Goal: Task Accomplishment & Management: Use online tool/utility

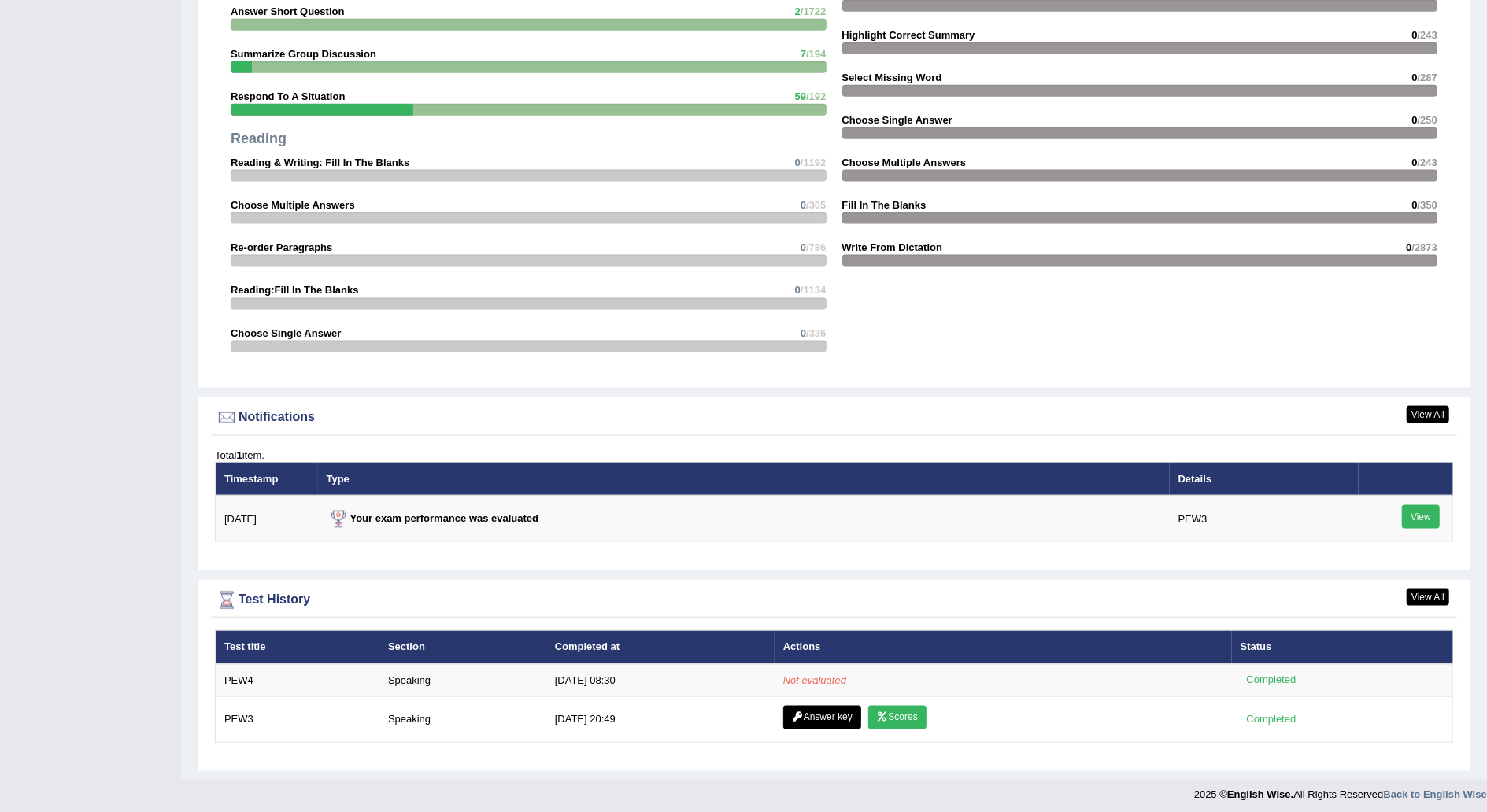
scroll to position [1530, 0]
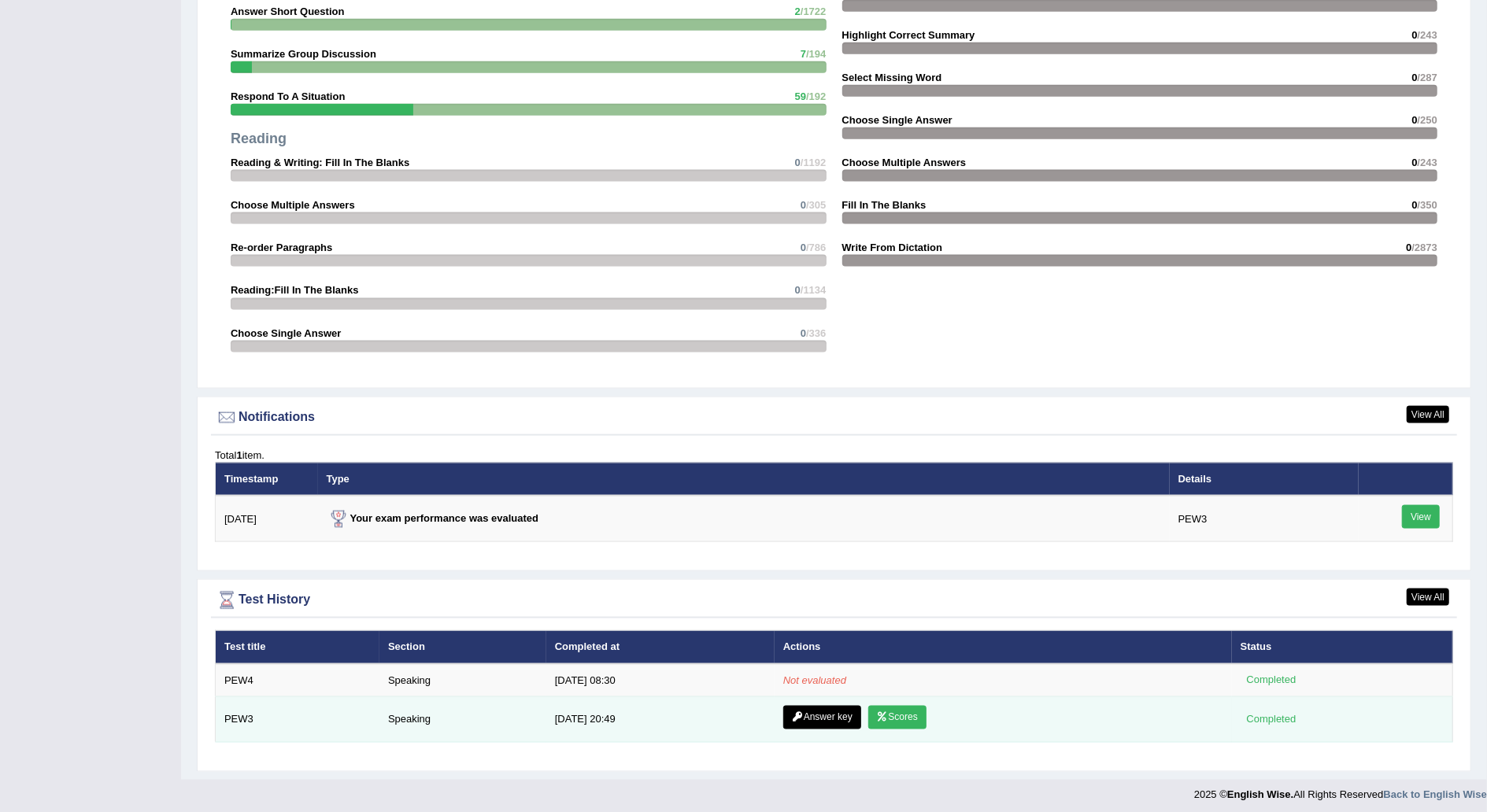
click at [799, 709] on link "Answer key" at bounding box center [822, 717] width 78 height 24
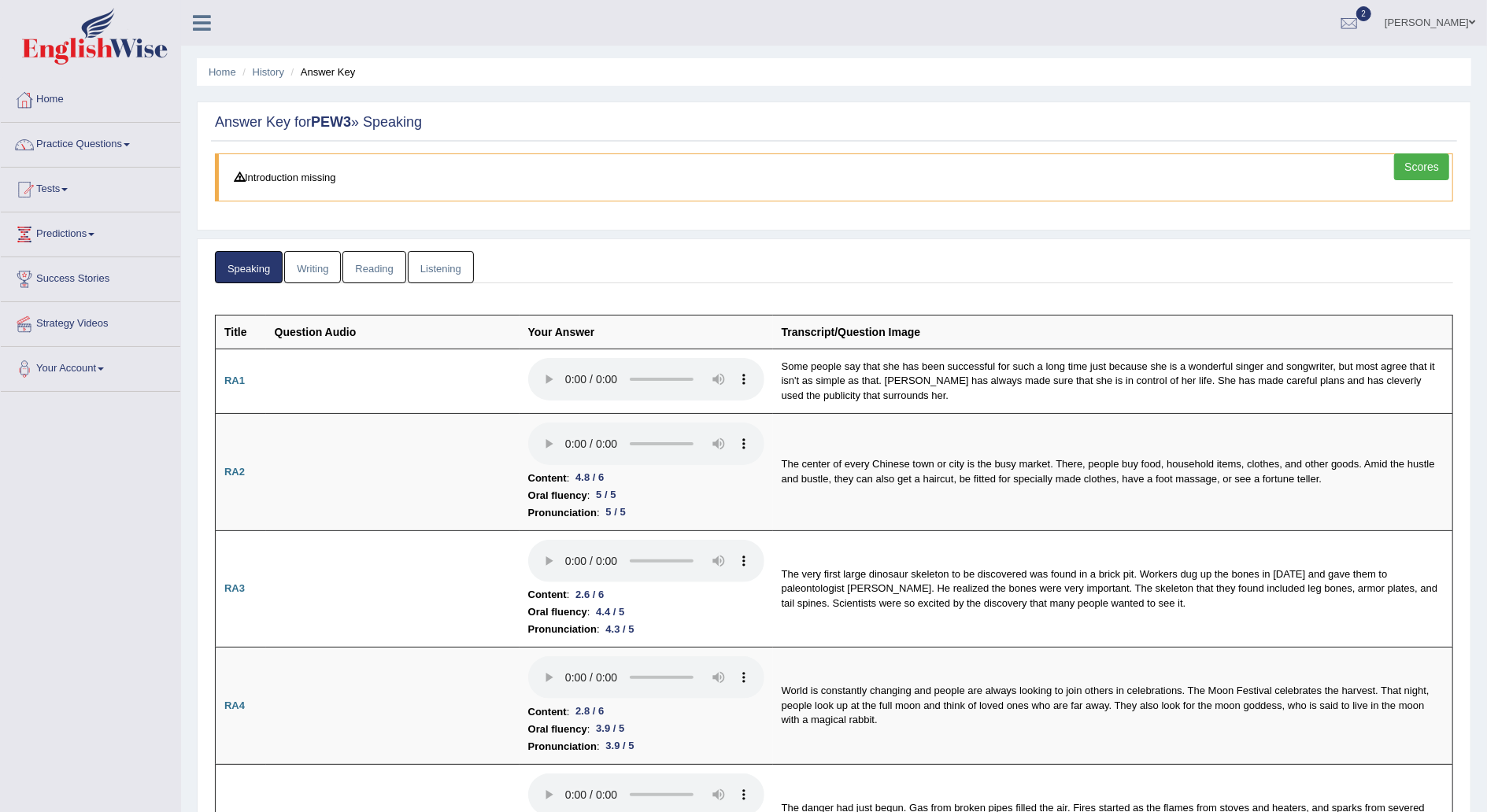
click at [1423, 162] on link "Scores" at bounding box center [1421, 166] width 55 height 27
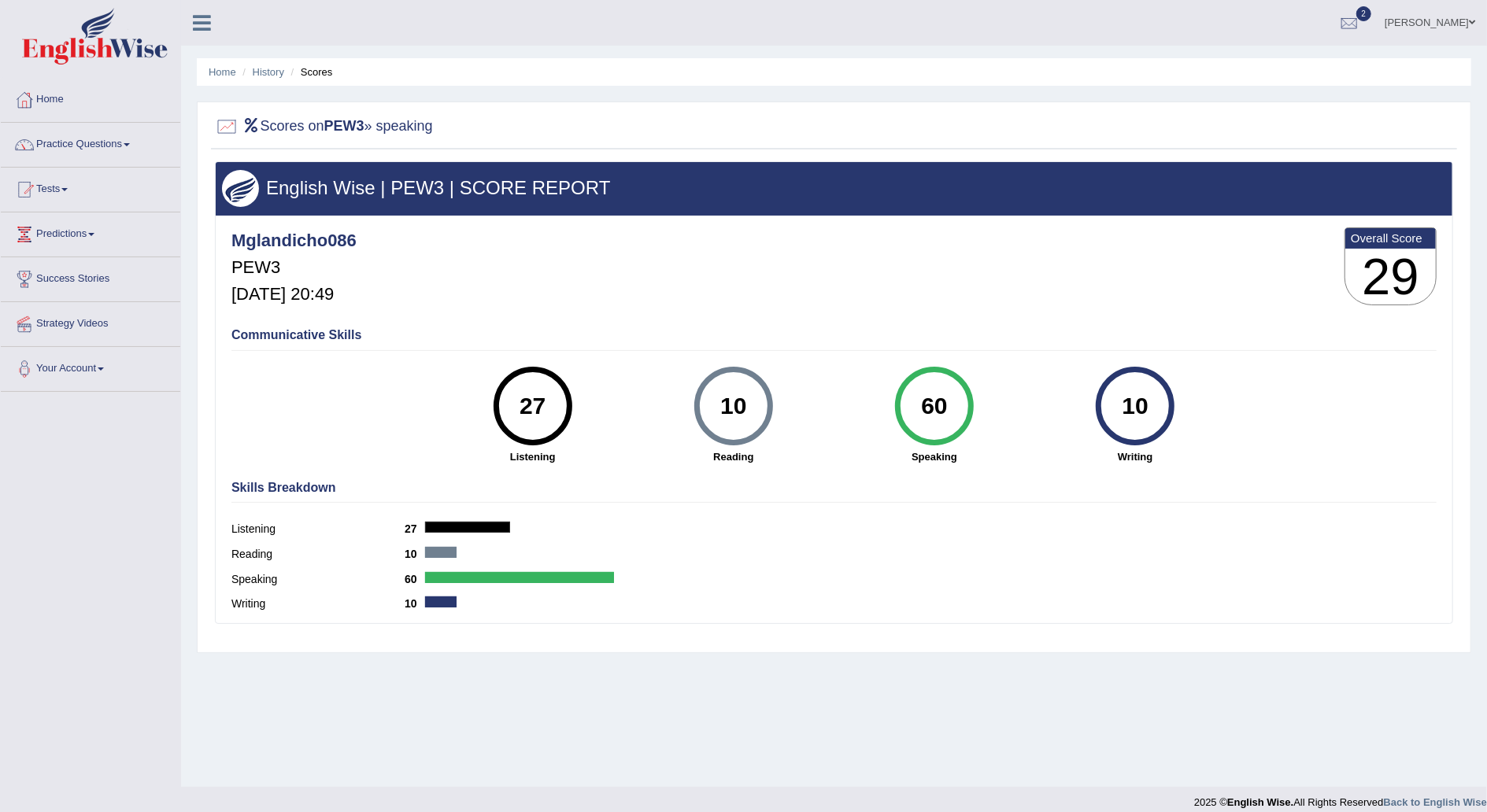
click at [65, 188] on link "Tests" at bounding box center [90, 186] width 180 height 39
click at [98, 223] on link "Take Practice Sectional Test" at bounding box center [103, 226] width 147 height 29
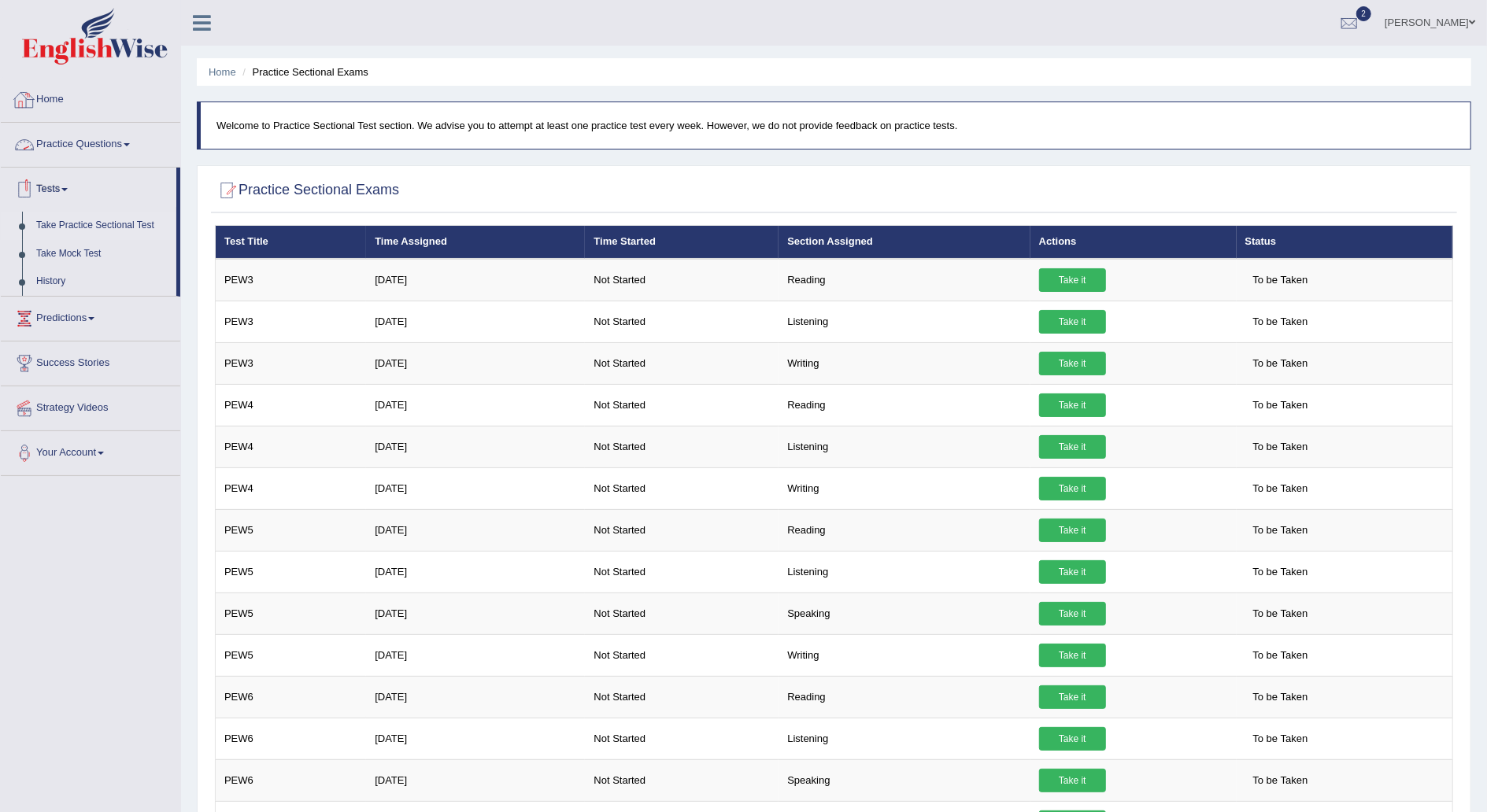
click at [62, 90] on link "Home" at bounding box center [90, 97] width 180 height 39
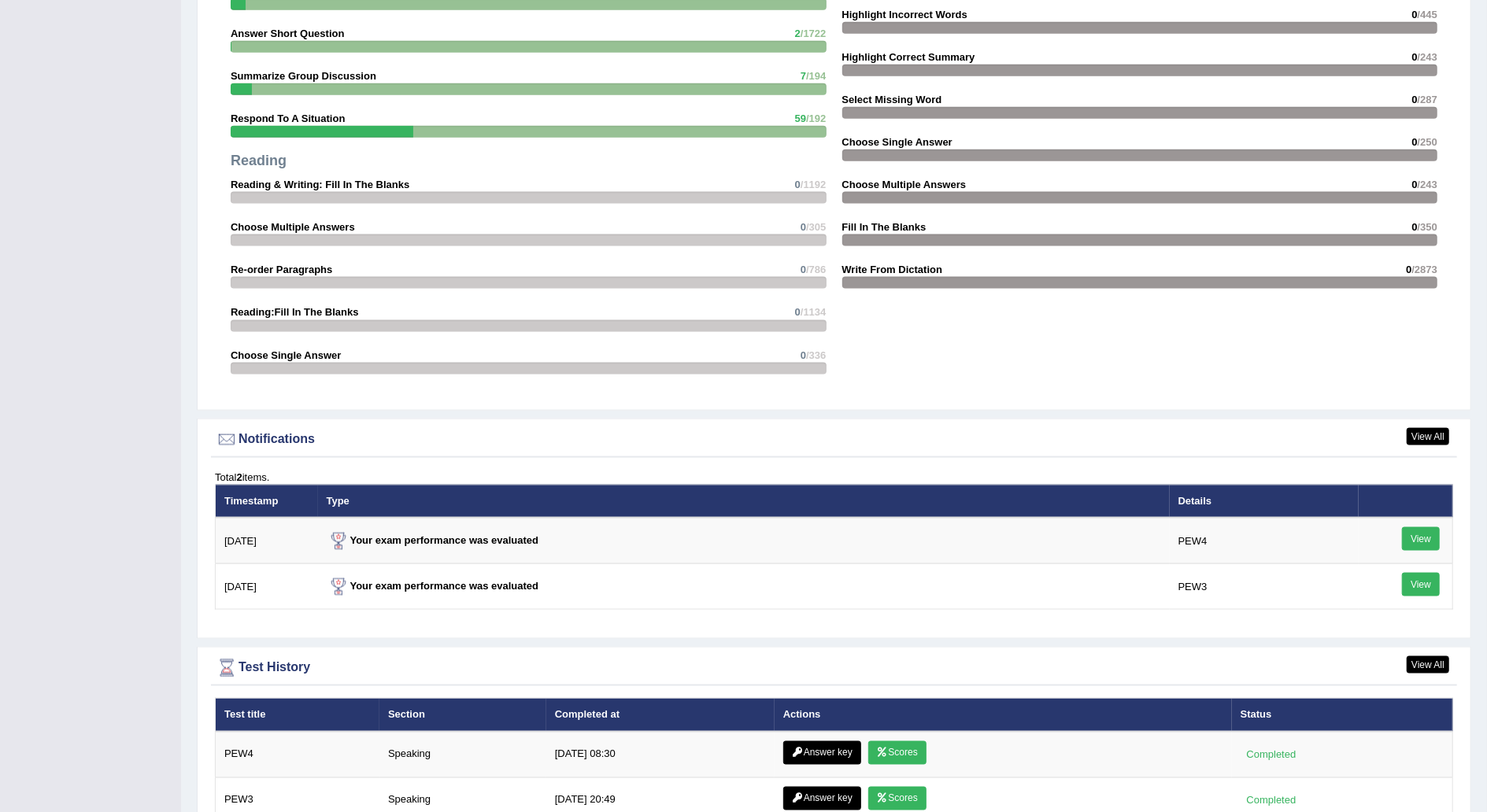
scroll to position [1587, 0]
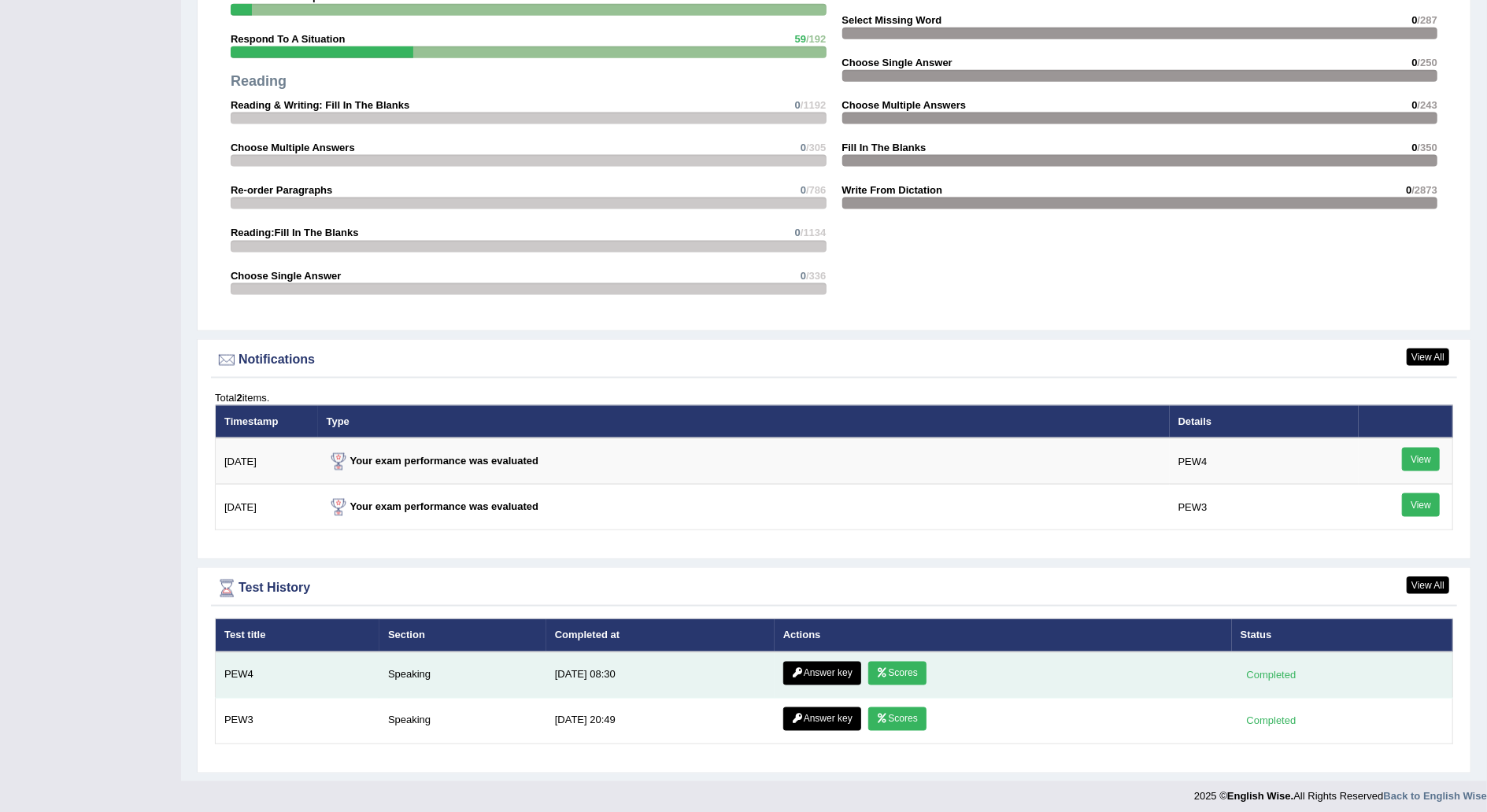
click at [894, 662] on link "Scores" at bounding box center [897, 673] width 58 height 24
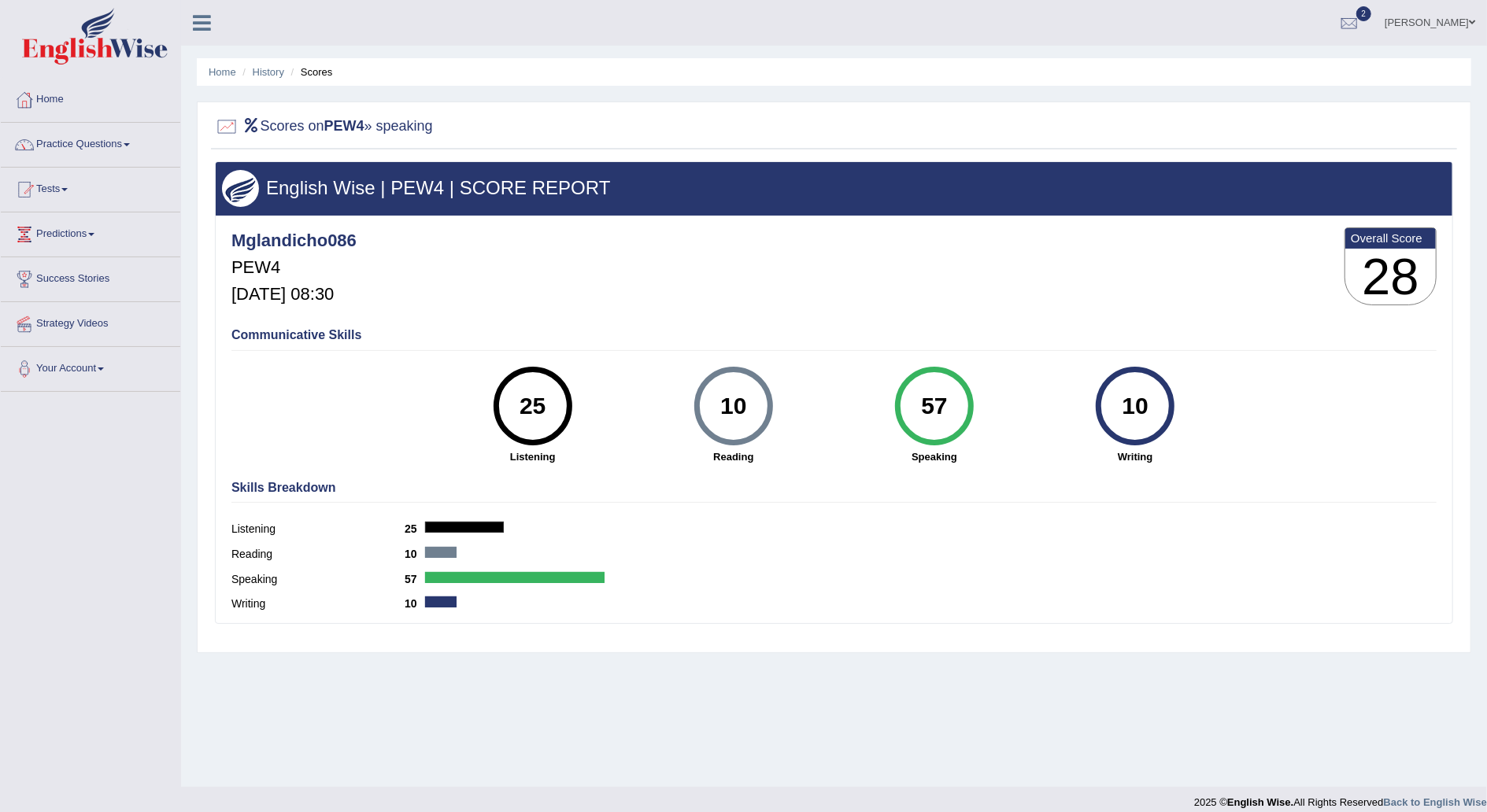
click at [135, 146] on link "Practice Questions" at bounding box center [90, 142] width 180 height 39
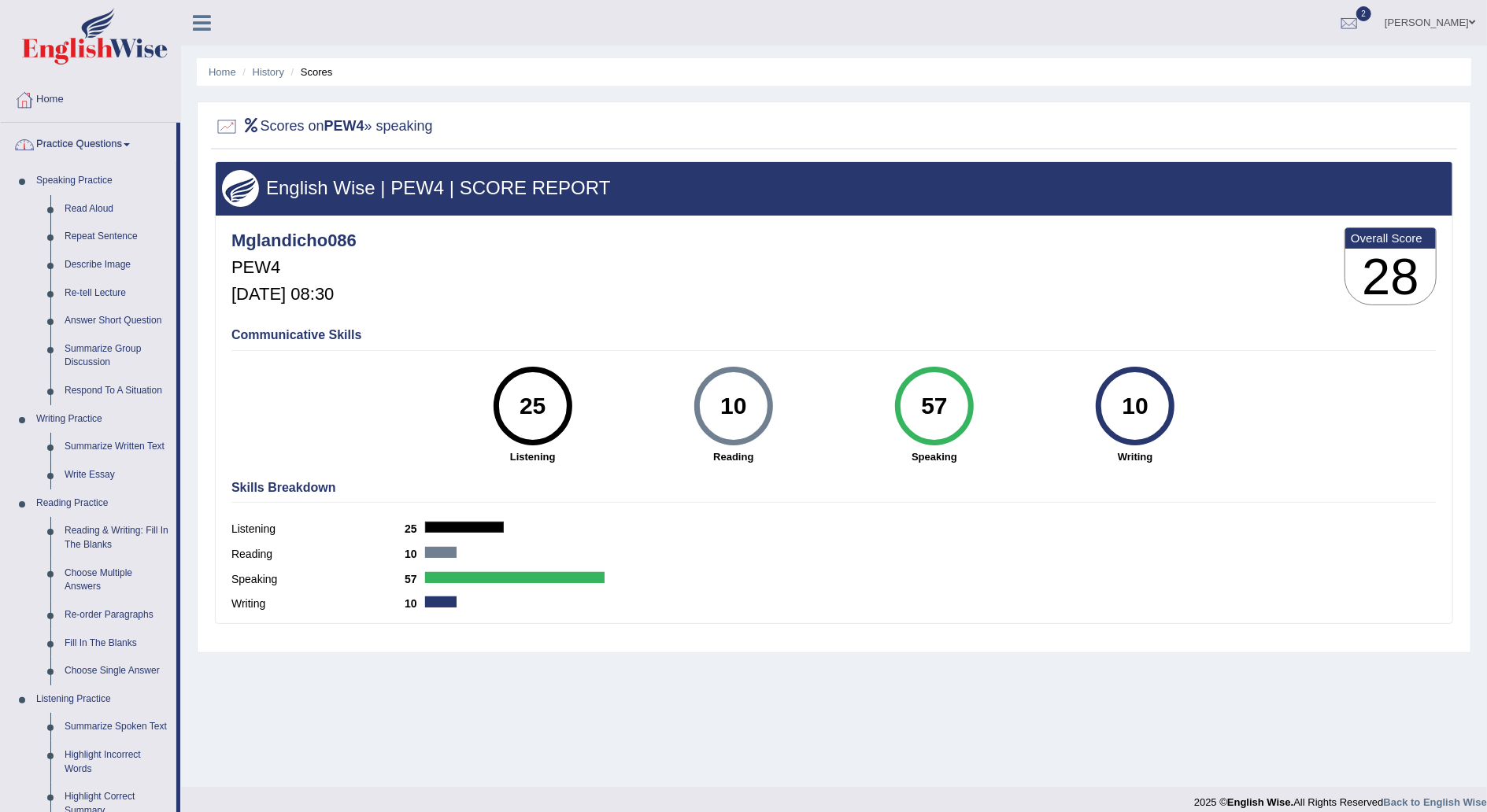
click at [124, 143] on link "Practice Questions" at bounding box center [88, 142] width 176 height 39
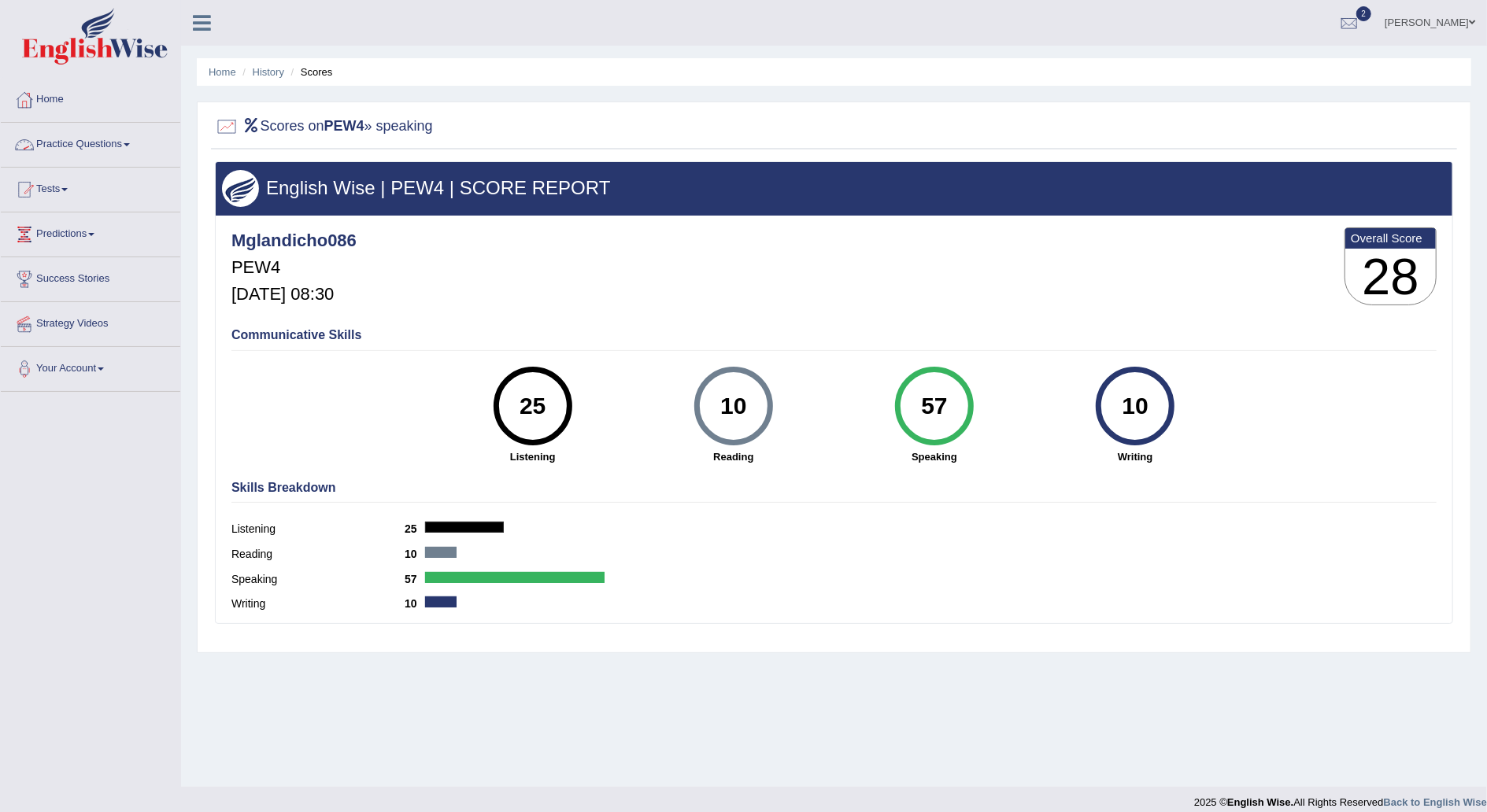
click at [130, 144] on span at bounding box center [127, 145] width 7 height 3
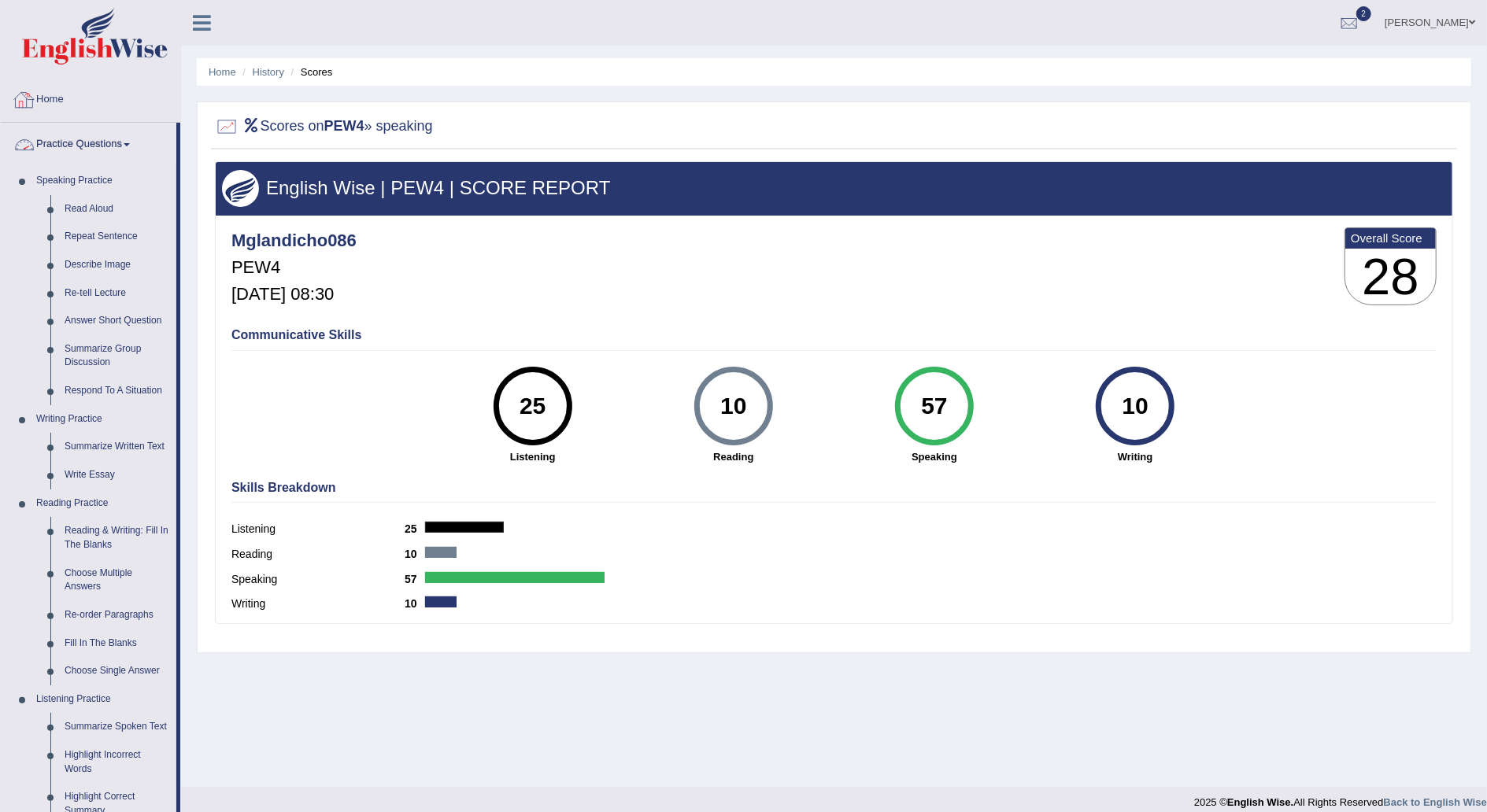
click at [131, 139] on link "Practice Questions" at bounding box center [88, 142] width 176 height 39
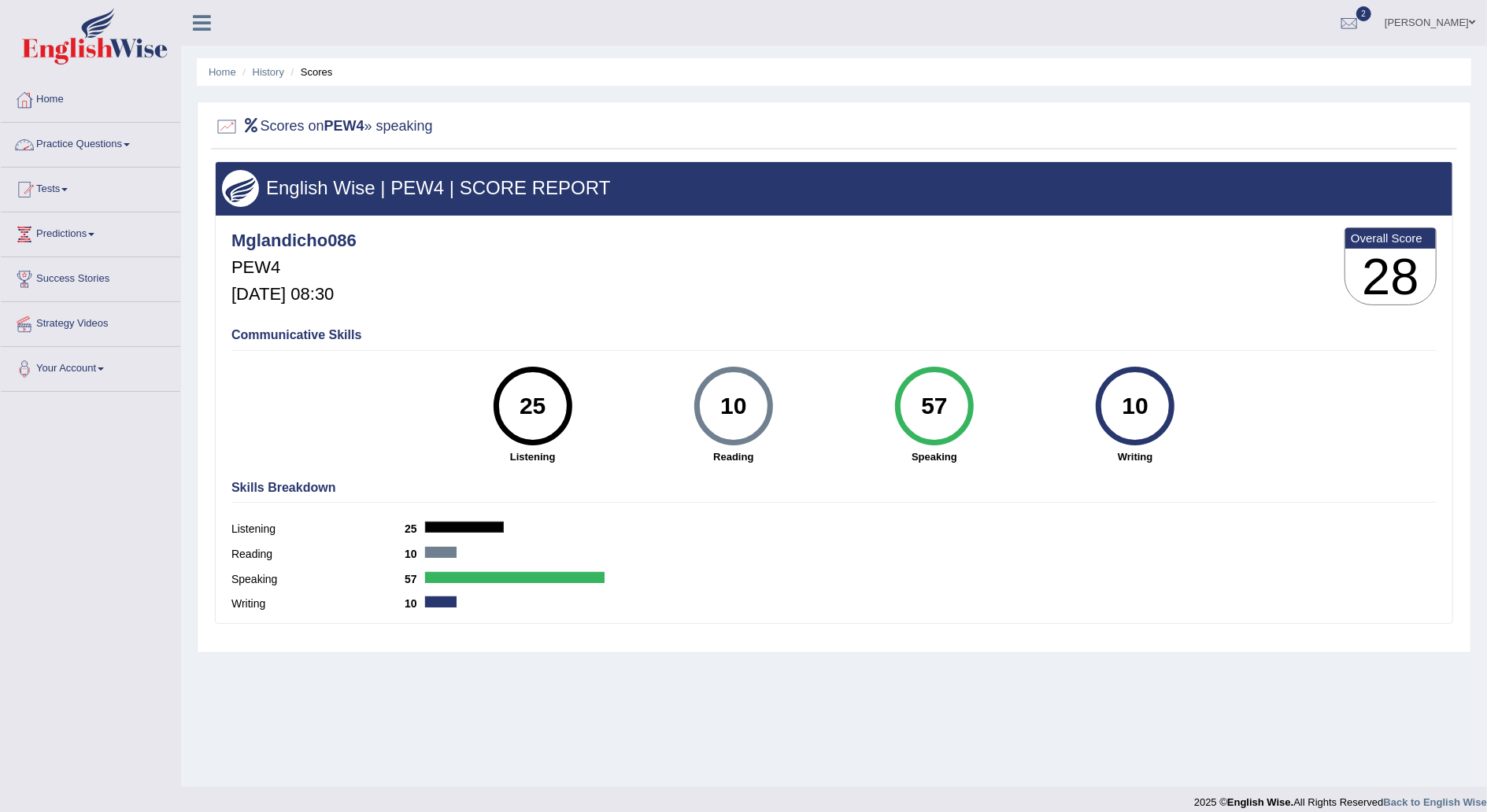
click at [132, 149] on link "Practice Questions" at bounding box center [90, 142] width 180 height 39
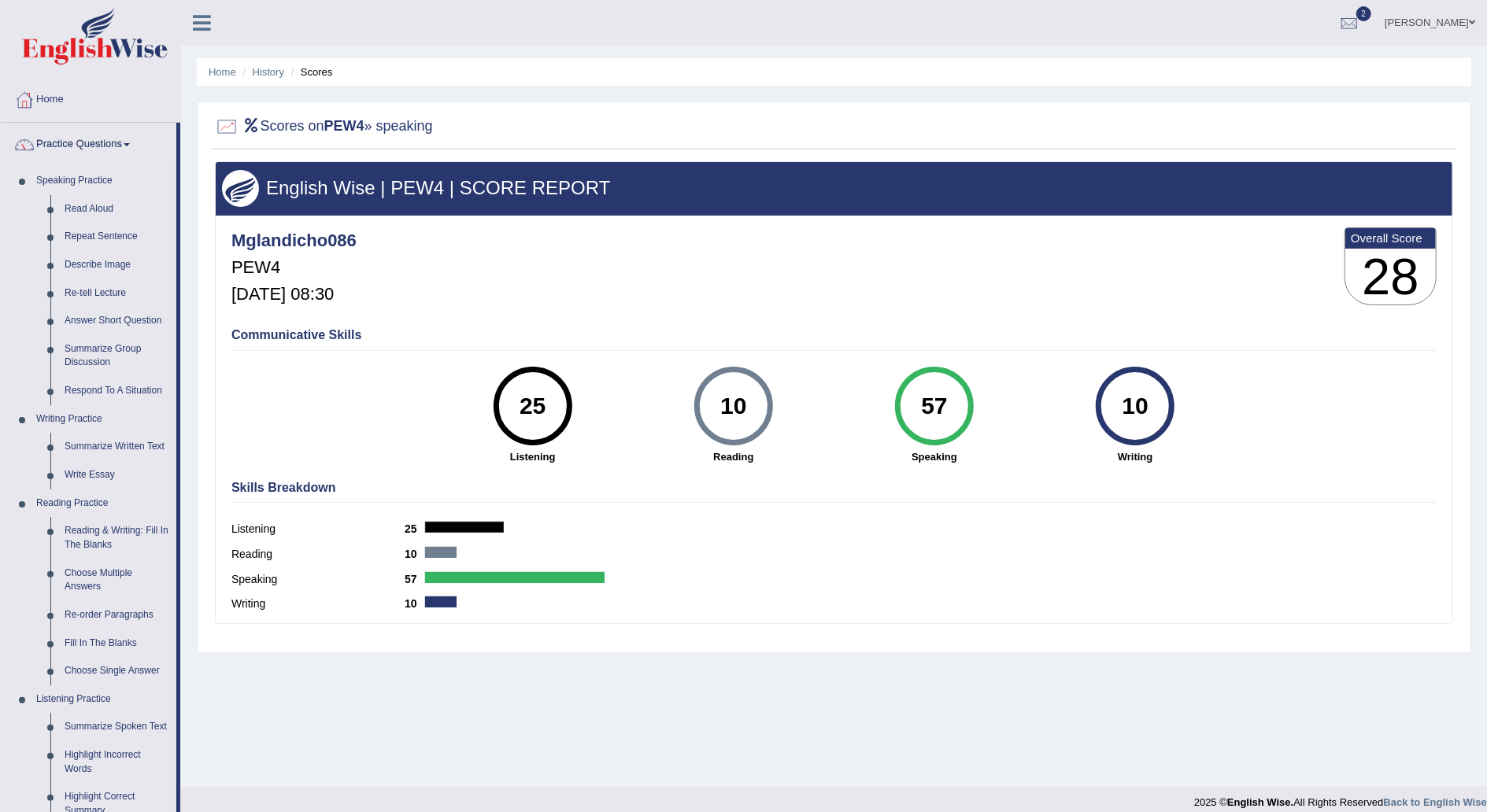
click at [132, 149] on link "Practice Questions" at bounding box center [88, 142] width 176 height 39
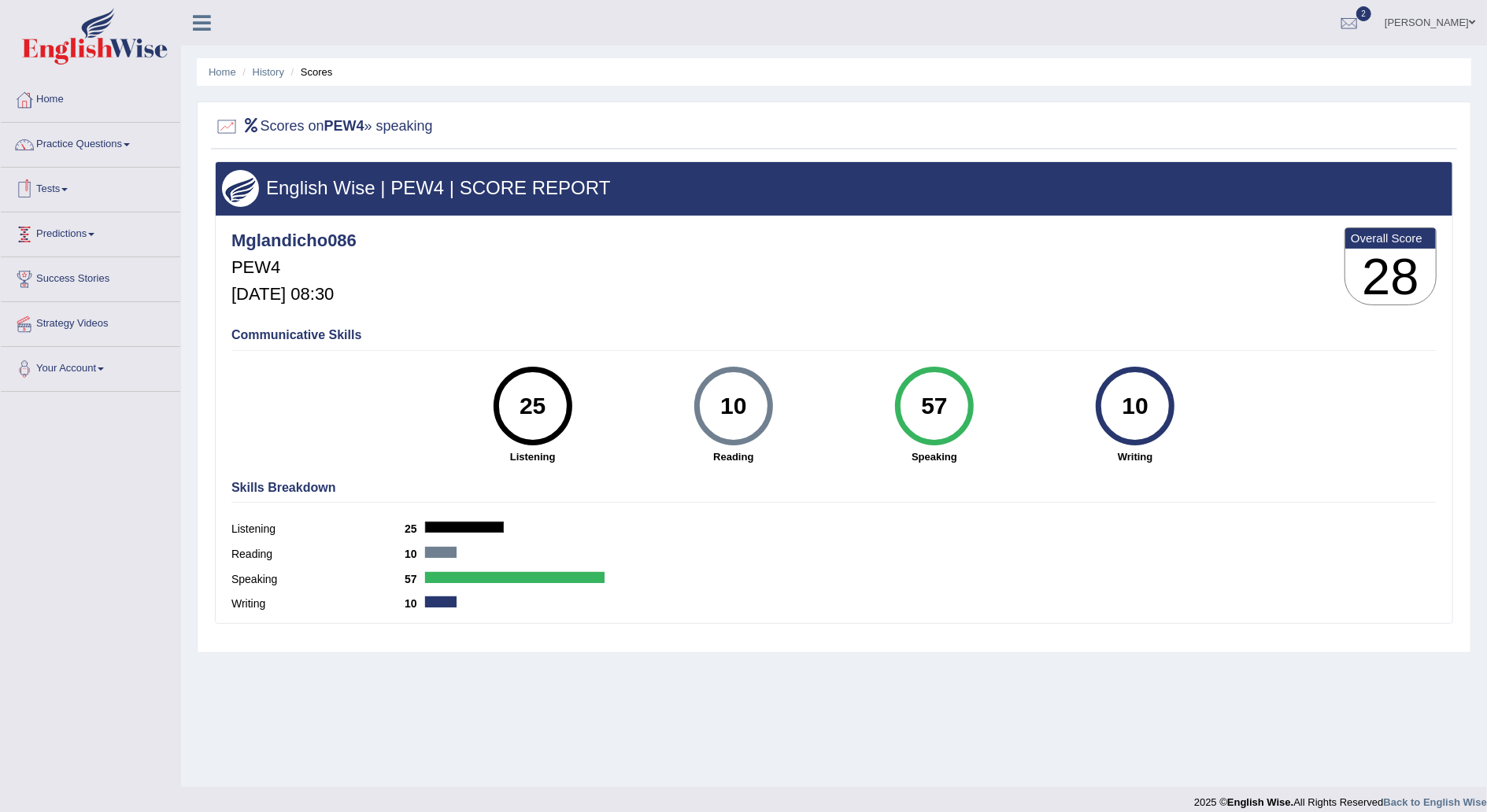
click at [64, 182] on link "Tests" at bounding box center [90, 186] width 180 height 39
click at [75, 222] on link "Take Practice Sectional Test" at bounding box center [103, 226] width 147 height 29
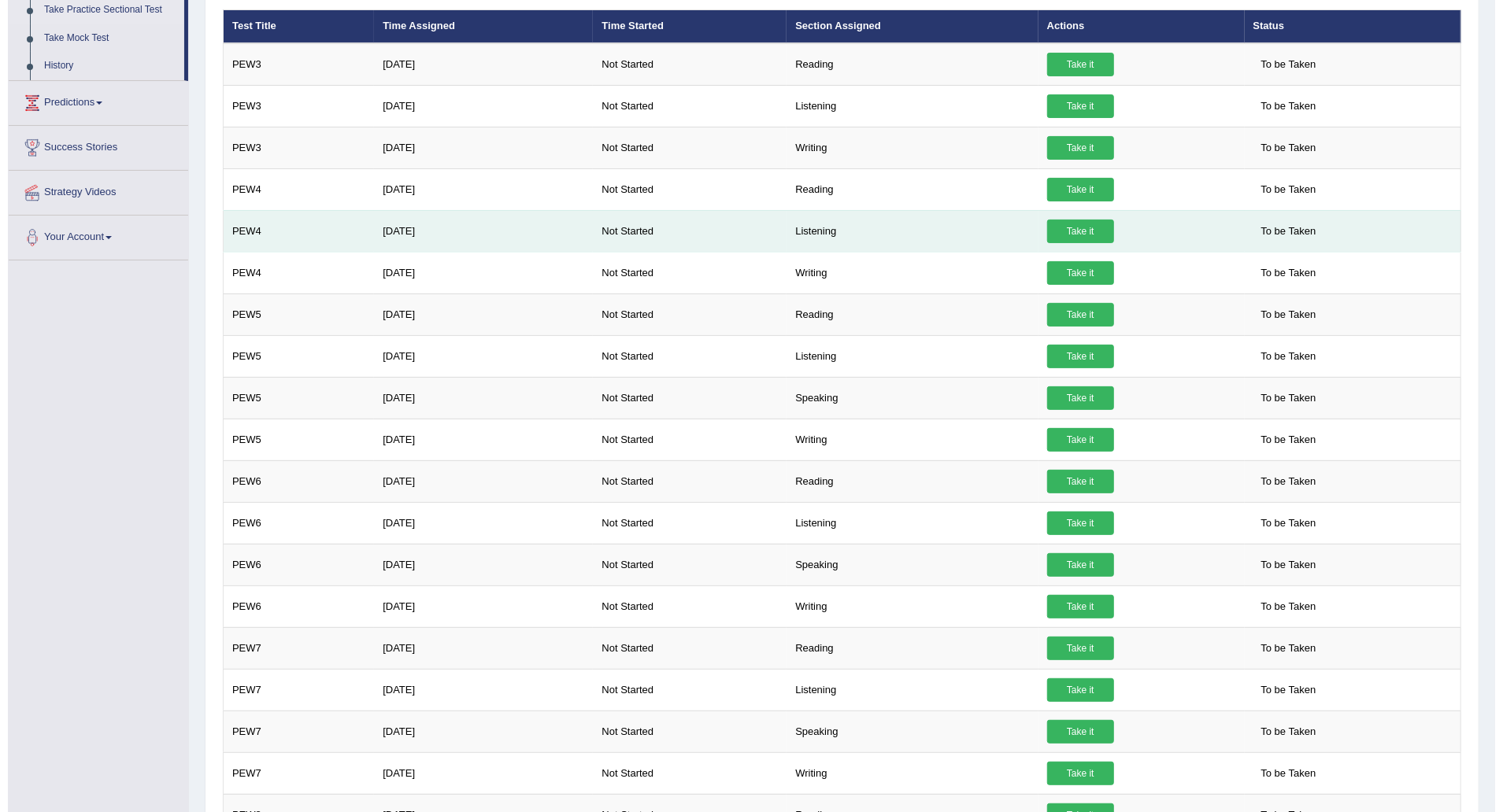
scroll to position [212, 0]
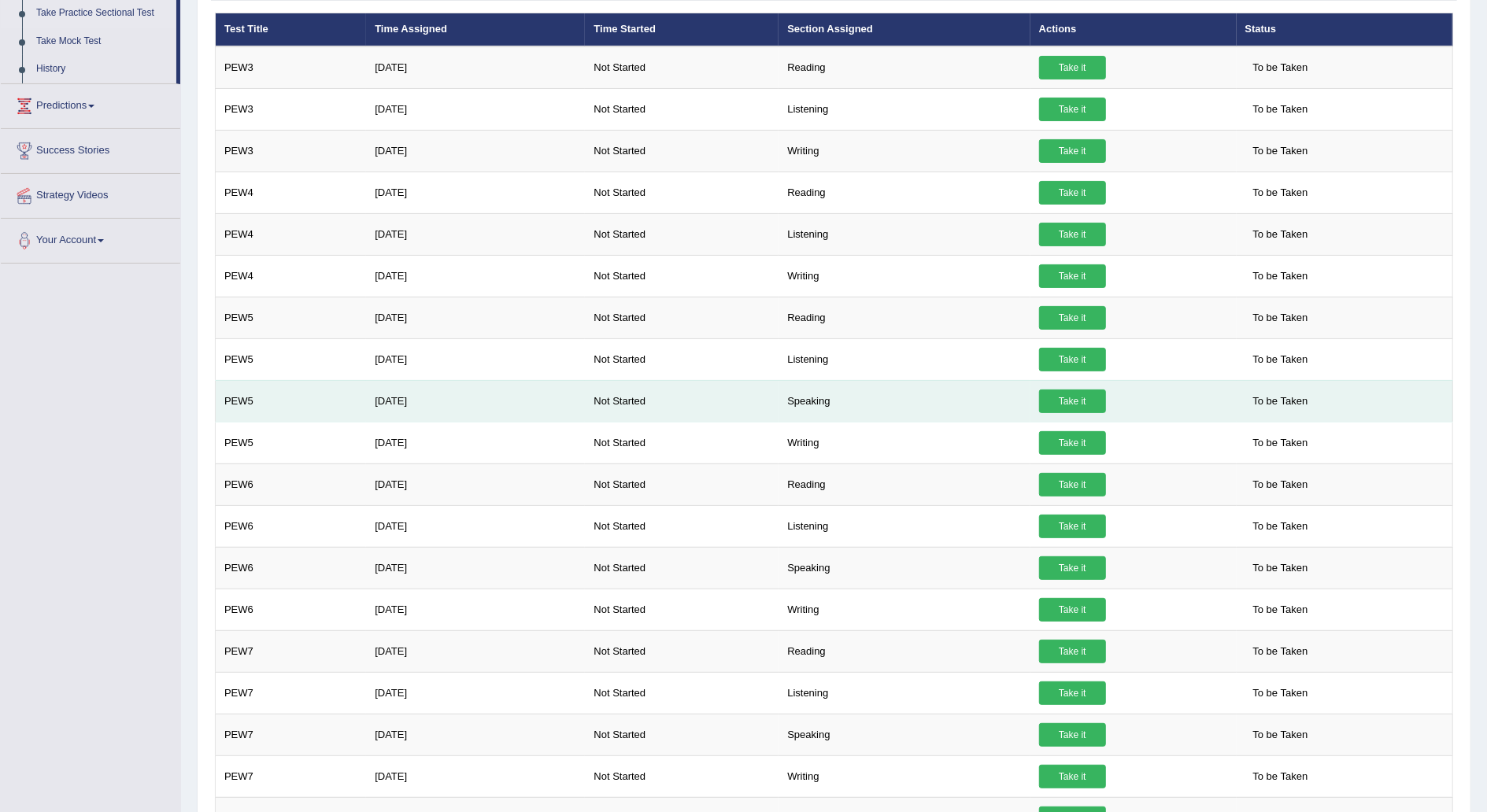
click at [1060, 390] on link "Take it" at bounding box center [1072, 401] width 67 height 24
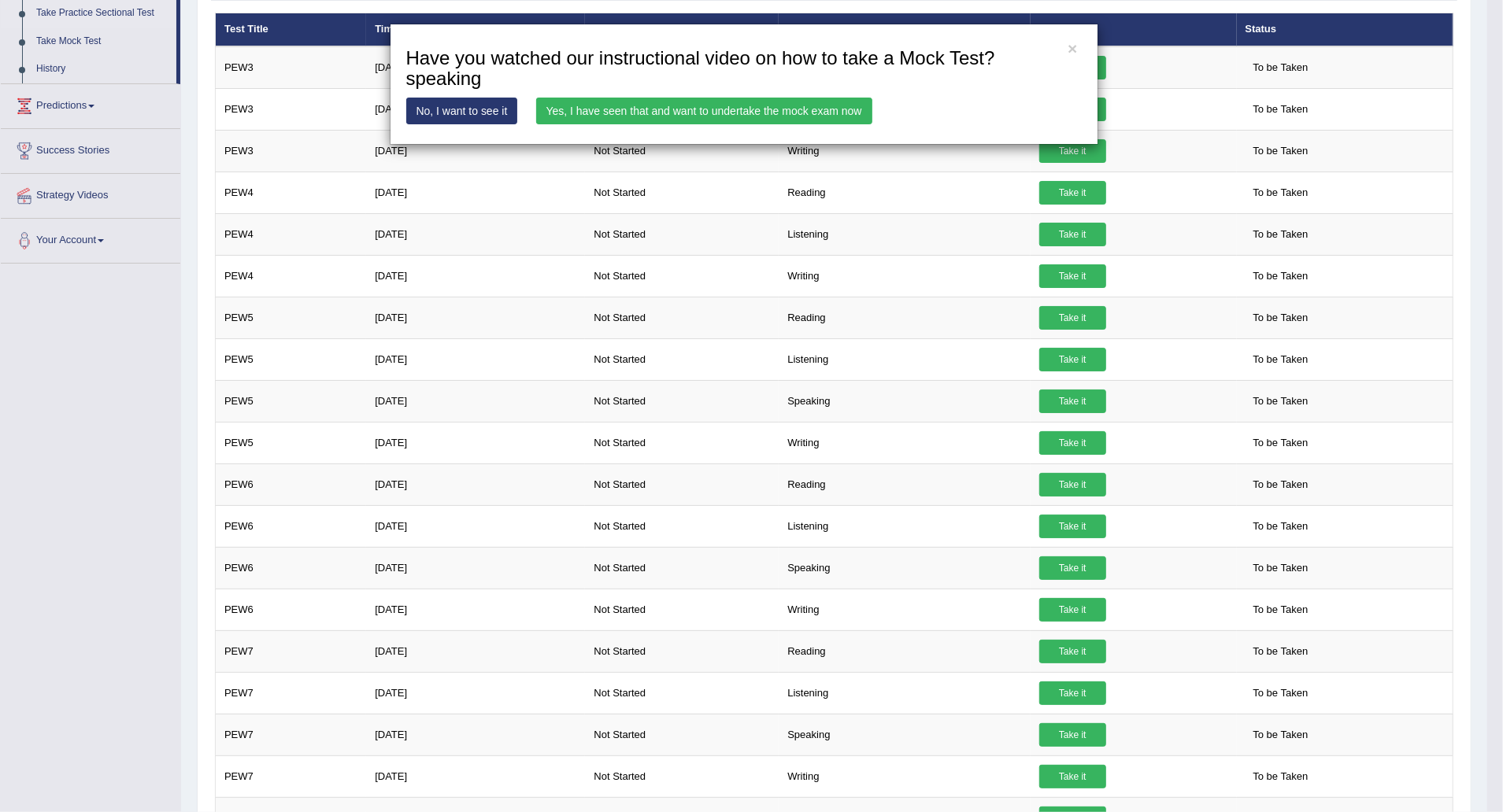
click at [808, 110] on link "Yes, I have seen that and want to undertake the mock exam now" at bounding box center [703, 111] width 336 height 27
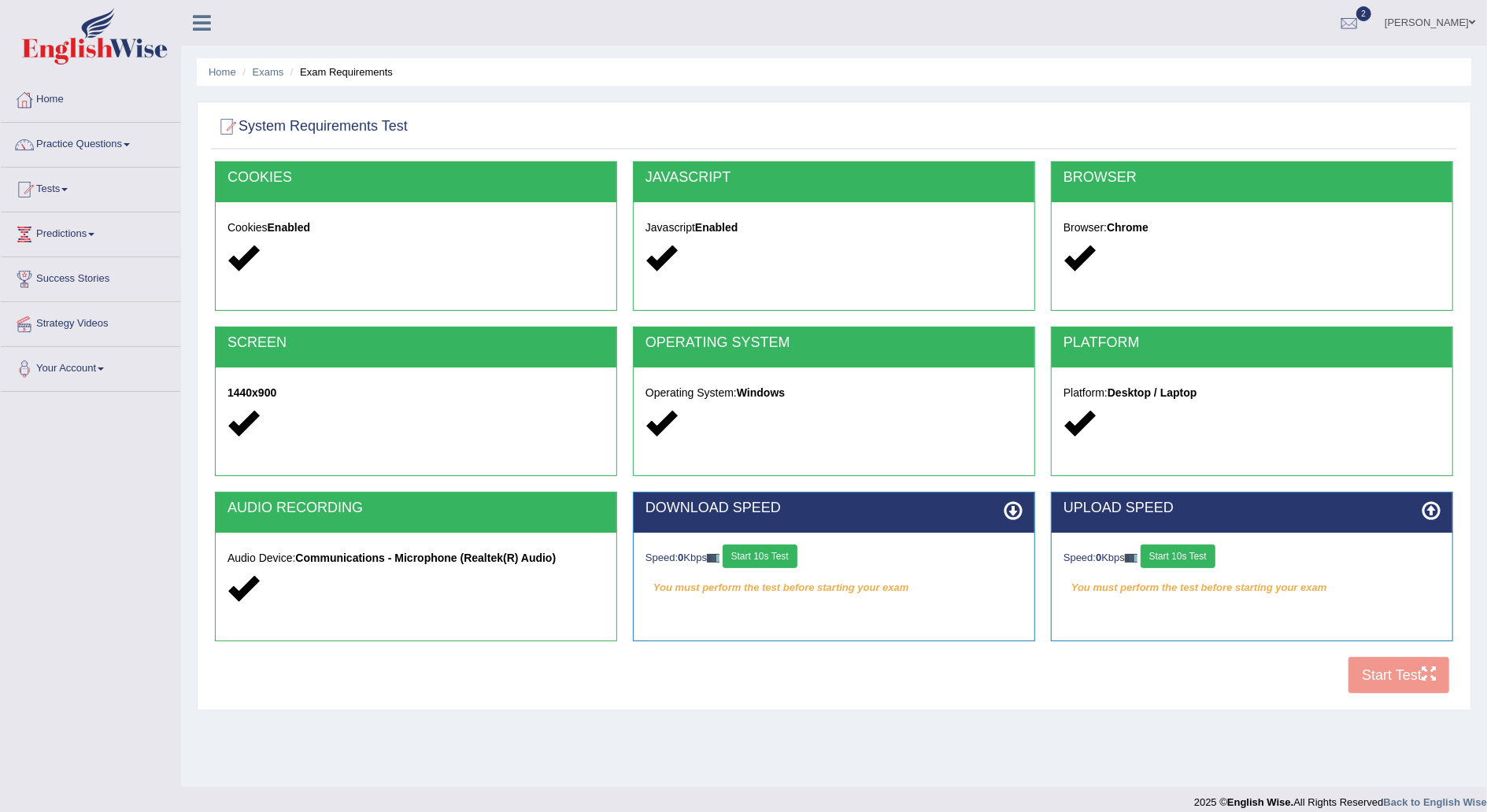
click at [782, 554] on button "Start 10s Test" at bounding box center [760, 556] width 75 height 24
click at [1206, 552] on button "Start 10s Test" at bounding box center [1178, 556] width 75 height 24
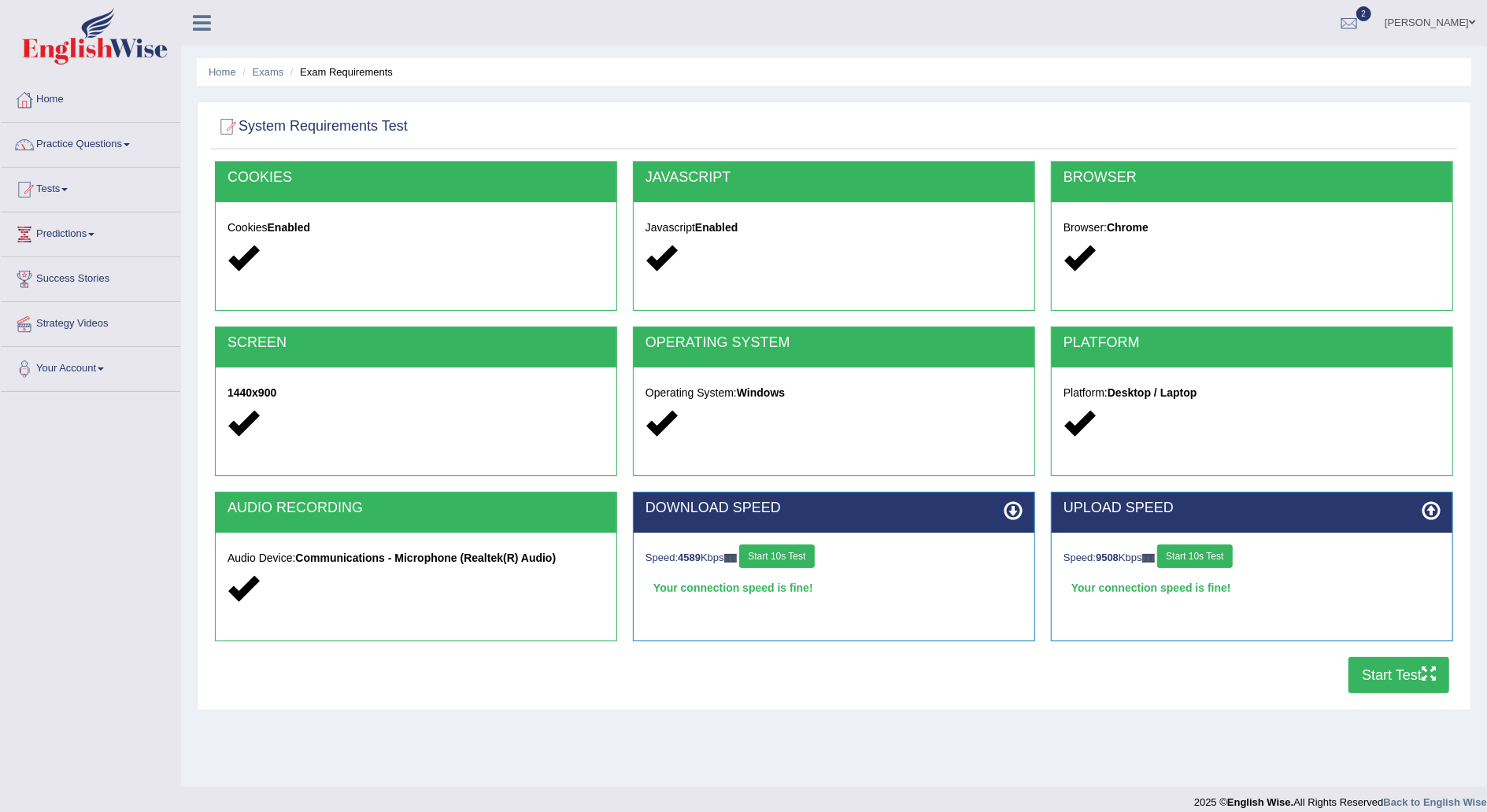
click at [1387, 680] on button "Start Test" at bounding box center [1399, 675] width 101 height 36
